Goal: Check status: Check status

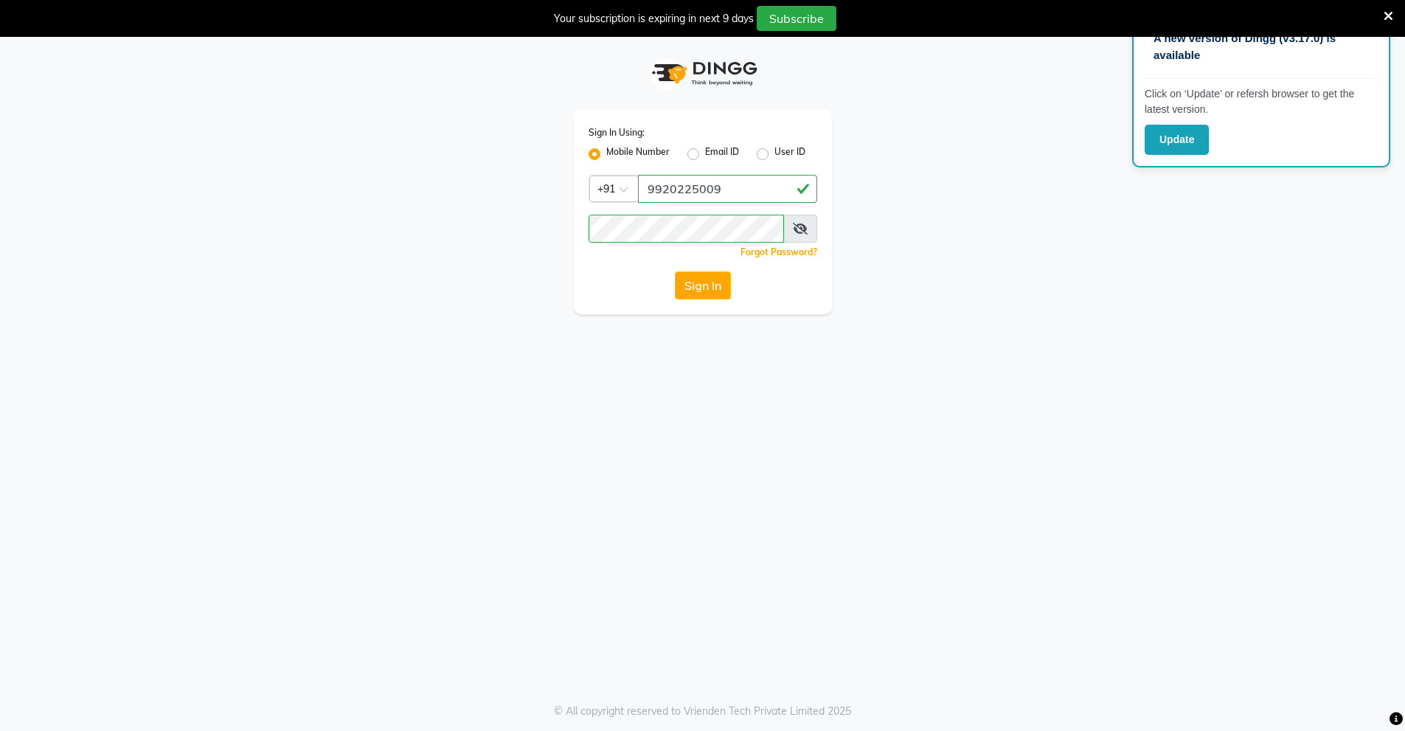
click at [708, 283] on button "Sign In" at bounding box center [703, 285] width 56 height 28
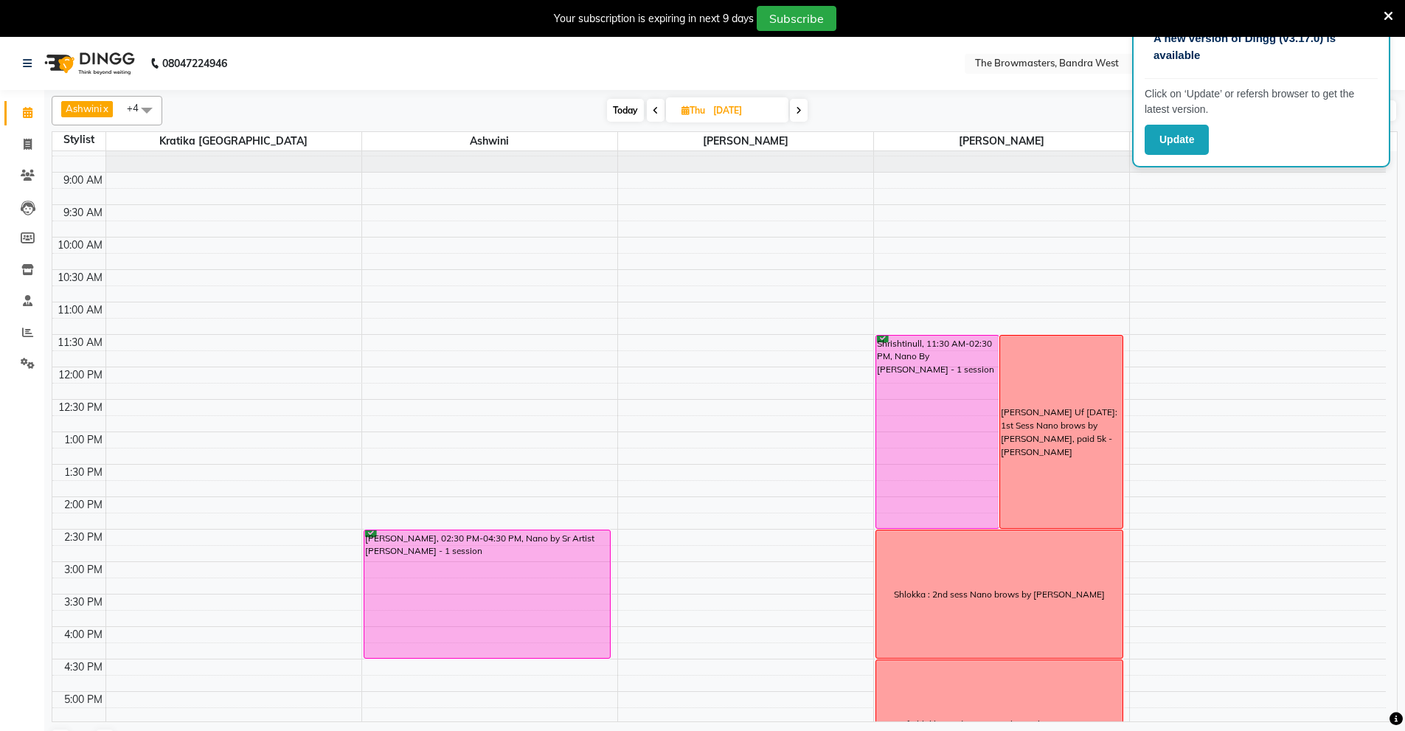
scroll to position [43, 0]
click at [726, 116] on input "[DATE]" at bounding box center [746, 111] width 74 height 22
select select "9"
select select "2025"
click at [715, 226] on span "11" at bounding box center [718, 228] width 24 height 24
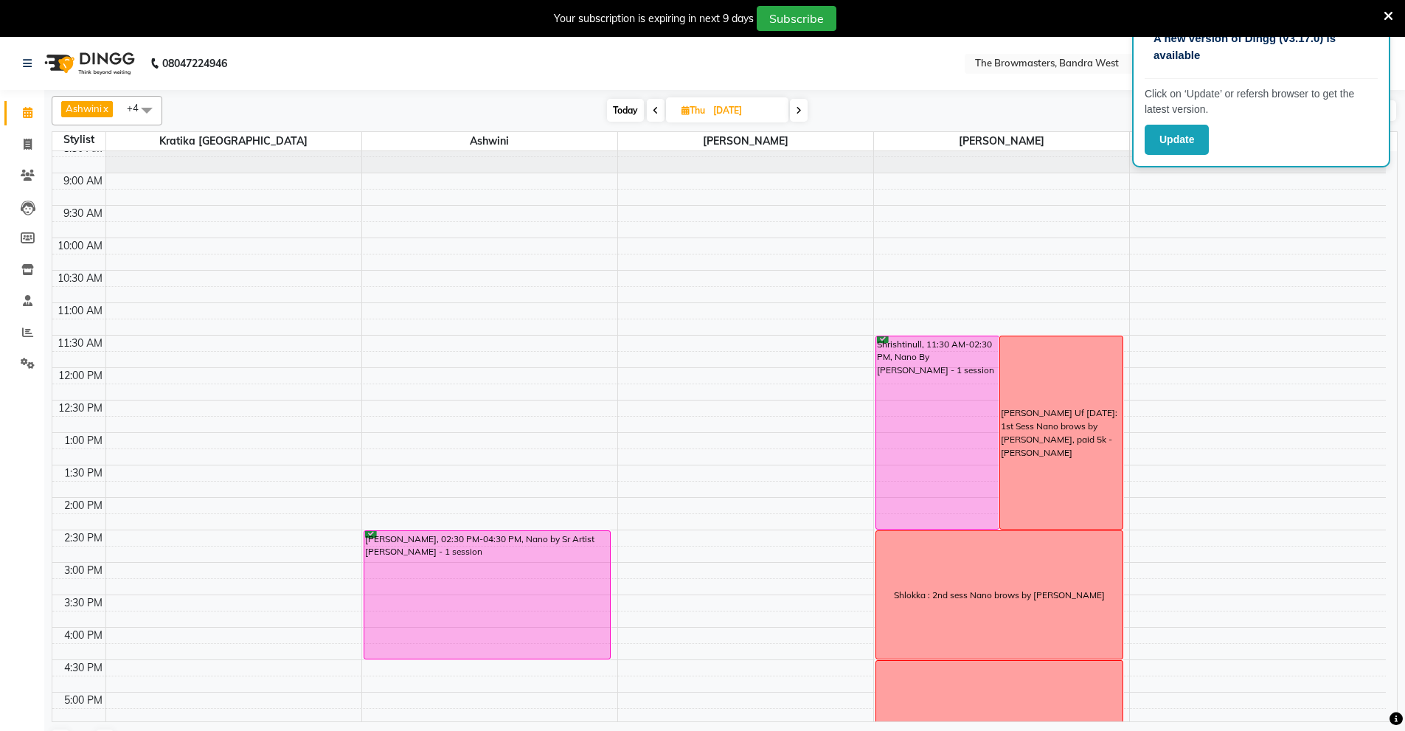
click at [715, 108] on input "[DATE]" at bounding box center [746, 111] width 74 height 22
select select "9"
select select "2025"
